Goal: Transaction & Acquisition: Purchase product/service

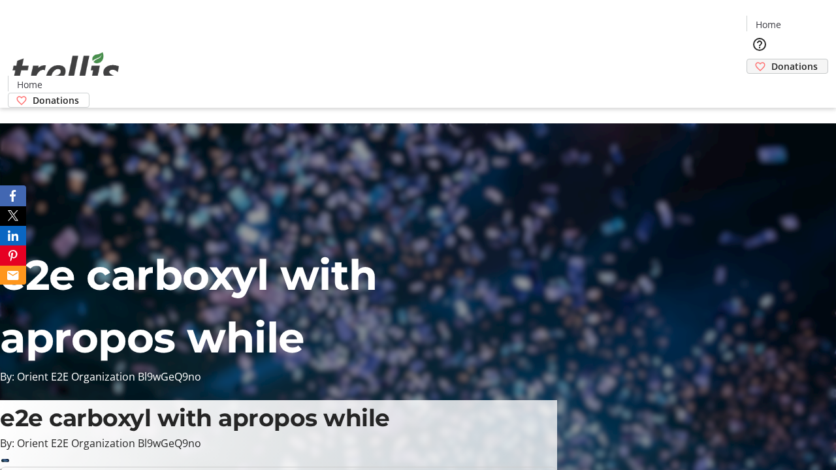
click at [771, 59] on span "Donations" at bounding box center [794, 66] width 46 height 14
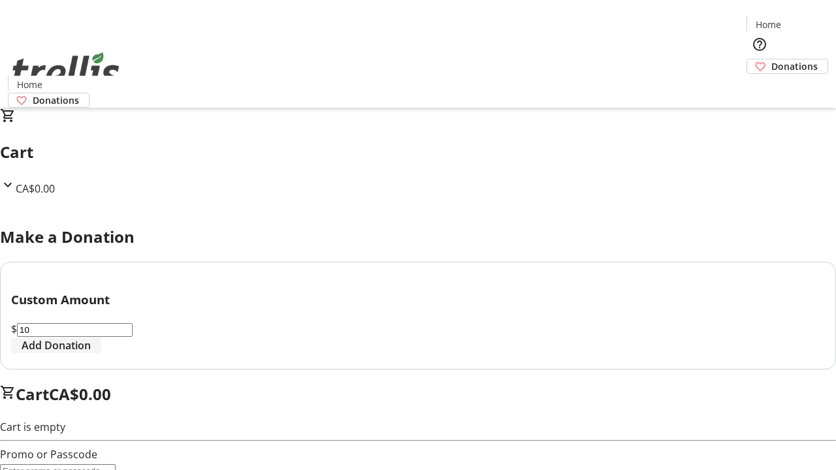
click at [91, 353] on span "Add Donation" at bounding box center [56, 346] width 69 height 16
